Goal: Information Seeking & Learning: Learn about a topic

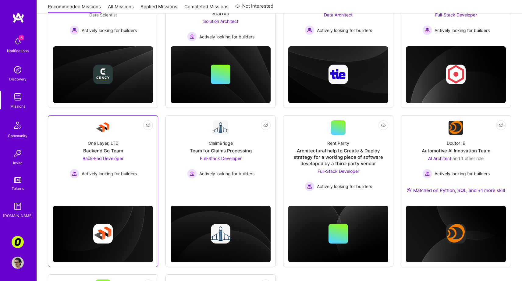
scroll to position [146, 0]
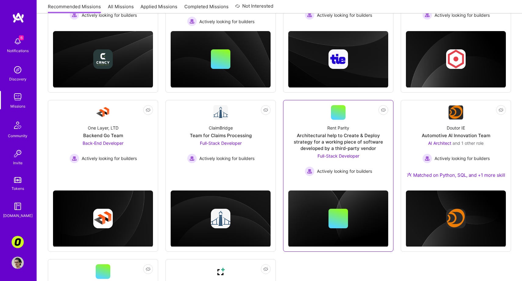
click at [298, 138] on div "Architectural help to Create & Deploy strategy for a working piece of software …" at bounding box center [338, 141] width 100 height 19
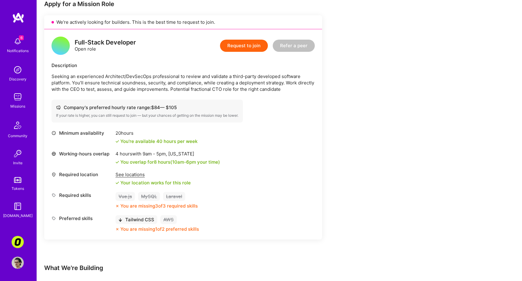
scroll to position [171, 0]
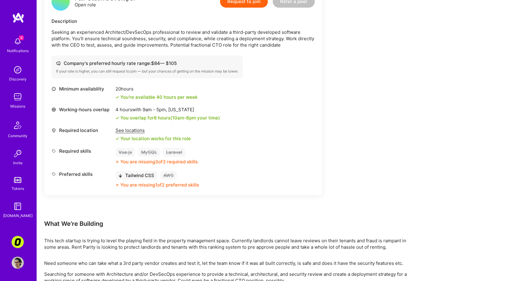
drag, startPoint x: 245, startPoint y: 126, endPoint x: 227, endPoint y: 125, distance: 18.3
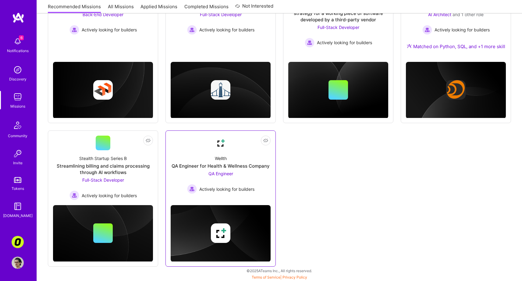
scroll to position [275, 0]
click at [266, 183] on div "Wellth QA Engineer for Health & Wellness Company QA Engineer Actively looking f…" at bounding box center [220, 172] width 100 height 44
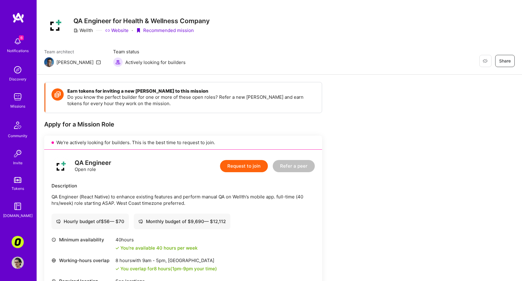
scroll to position [7, 0]
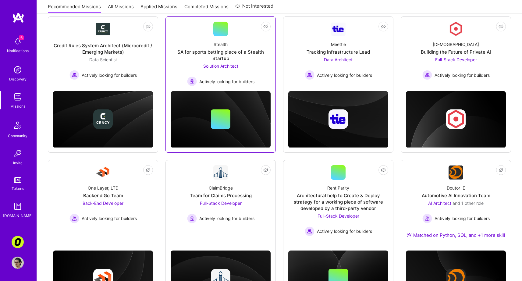
scroll to position [37, 0]
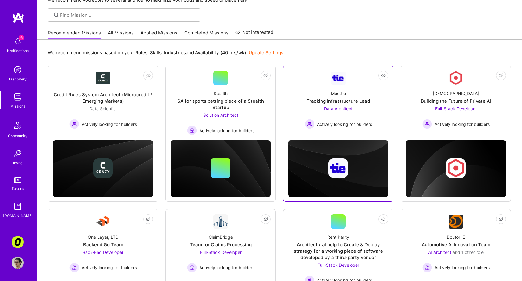
click at [289, 76] on link "Not Interested Meettie Tracking Infrastructure Lead Data Architect Actively loo…" at bounding box center [338, 101] width 100 height 60
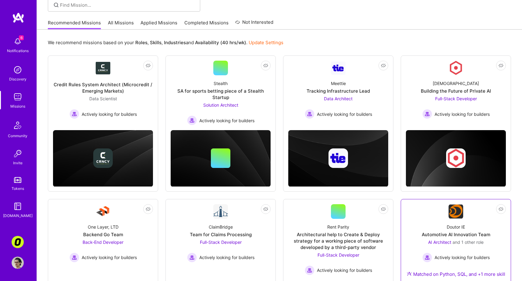
scroll to position [48, 0]
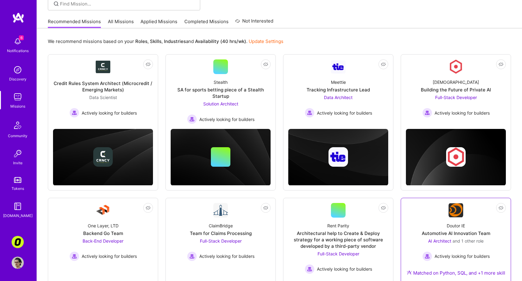
click at [434, 223] on div "Doutor IE Automotive AI Innovation Team AI Architect and 1 other role Actively …" at bounding box center [456, 250] width 100 height 66
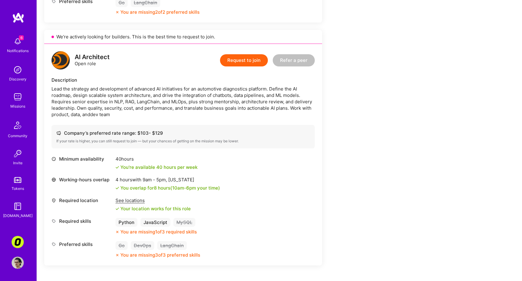
scroll to position [366, 0]
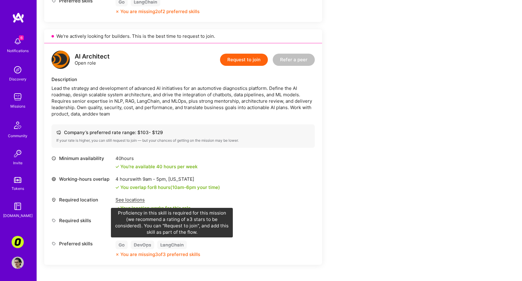
click at [163, 245] on div "LangChain" at bounding box center [172, 244] width 30 height 9
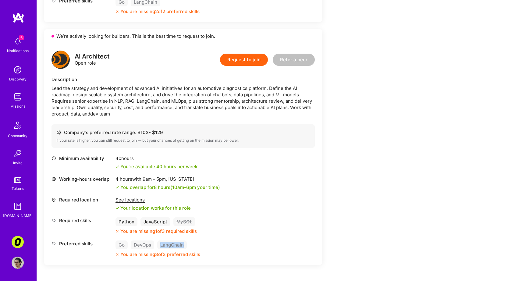
click at [163, 245] on div "LangChain" at bounding box center [172, 244] width 30 height 9
copy div "LangChain"
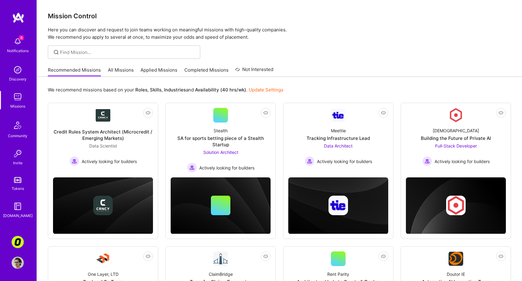
click at [129, 68] on link "All Missions" at bounding box center [121, 72] width 26 height 10
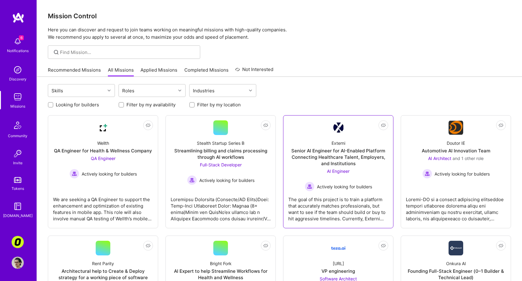
click at [299, 149] on div "Senior AI Engineer for AI-Enabled Platform Connecting Healthcare Talent, Employ…" at bounding box center [338, 156] width 100 height 19
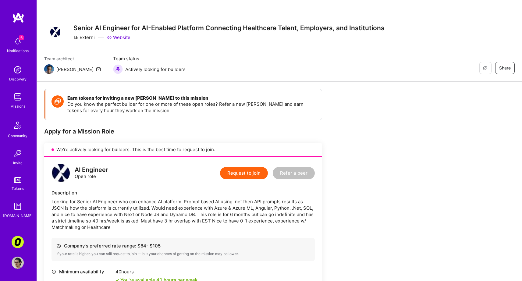
drag, startPoint x: 288, startPoint y: 144, endPoint x: 300, endPoint y: 148, distance: 12.8
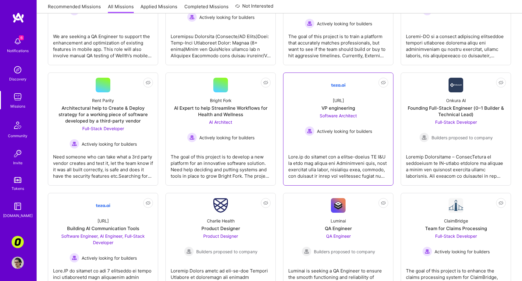
scroll to position [185, 0]
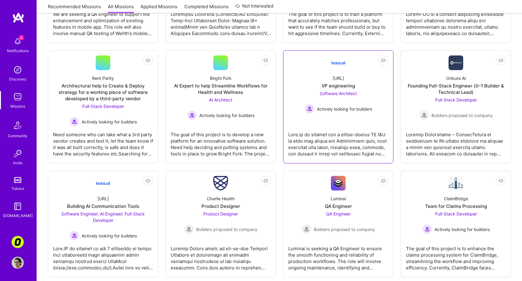
click at [296, 140] on div at bounding box center [338, 141] width 100 height 30
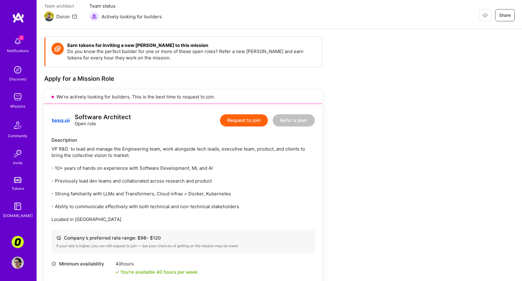
scroll to position [55, 0]
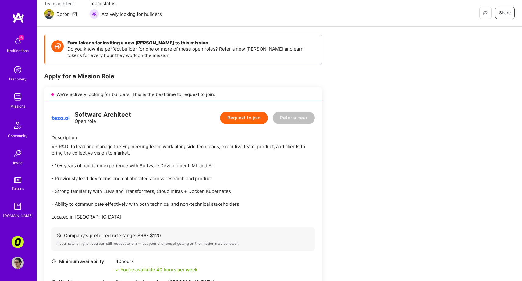
drag, startPoint x: 426, startPoint y: 194, endPoint x: 423, endPoint y: 192, distance: 3.4
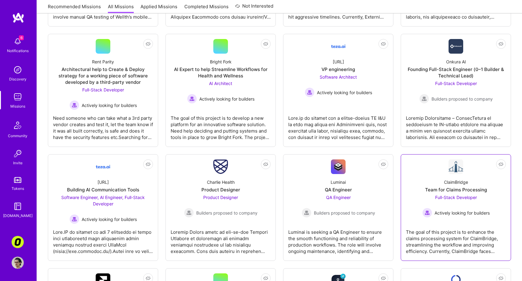
scroll to position [202, 0]
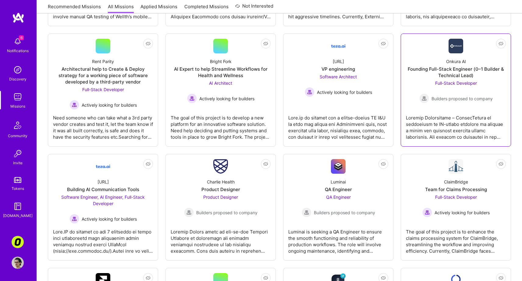
click at [447, 115] on div at bounding box center [456, 125] width 100 height 30
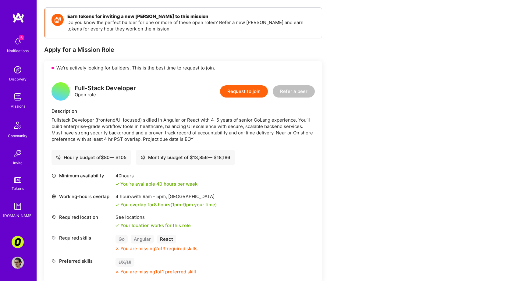
scroll to position [102, 0]
